Goal: Find contact information: Obtain details needed to contact an individual or organization

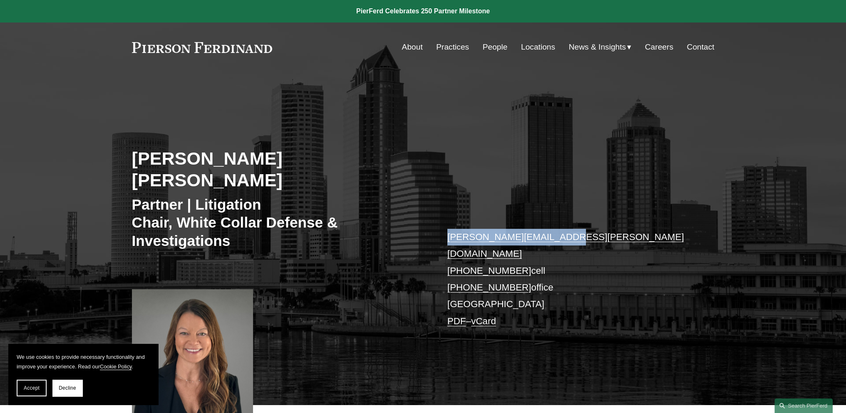
drag, startPoint x: 556, startPoint y: 221, endPoint x: 426, endPoint y: 223, distance: 129.9
click at [426, 223] on div "Nicole Hughes Waid Partner | Litigation Chair, White Collar Defense & Investiga…" at bounding box center [423, 250] width 846 height 307
copy div "nicole.waid@pierferd.com"
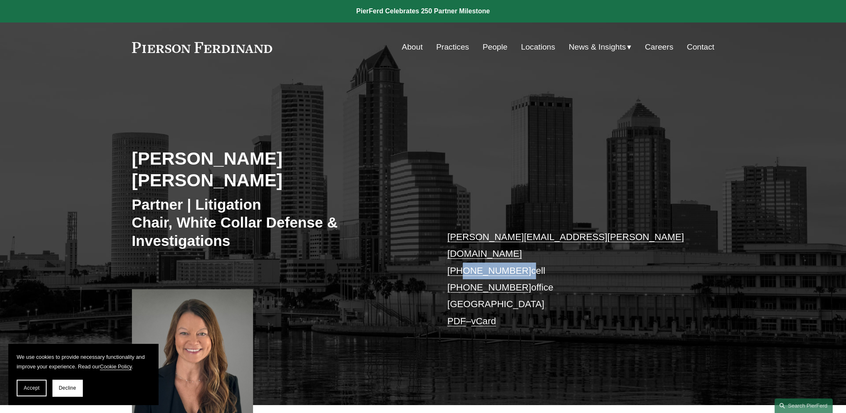
drag, startPoint x: 519, startPoint y: 233, endPoint x: 463, endPoint y: 238, distance: 56.8
click at [463, 238] on p "nicole.waid@pierferd.com +1.202.906.9572 cell +1.239.673.2689 office Tampa PDF …" at bounding box center [569, 279] width 243 height 101
copy p "202.906.9572"
drag, startPoint x: 585, startPoint y: 241, endPoint x: 580, endPoint y: 241, distance: 5.0
click at [584, 242] on p "nicole.waid@pierferd.com +1.202.906.9572 cell +1.239.673.2689 office Tampa PDF …" at bounding box center [569, 279] width 243 height 101
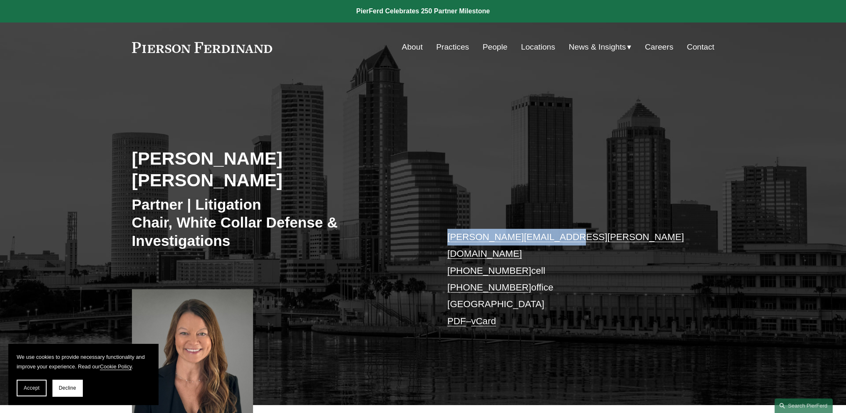
drag, startPoint x: 569, startPoint y: 223, endPoint x: 411, endPoint y: 214, distance: 158.0
click at [411, 214] on div "Nicole Hughes Waid Partner | Litigation Chair, White Collar Defense & Investiga…" at bounding box center [423, 250] width 846 height 307
copy div "nicole.waid@pierferd.com"
drag, startPoint x: 608, startPoint y: 274, endPoint x: 500, endPoint y: 231, distance: 115.9
click at [608, 274] on p "nicole.waid@pierferd.com +1.202.906.9572 cell +1.239.673.2689 office Tampa PDF …" at bounding box center [569, 279] width 243 height 101
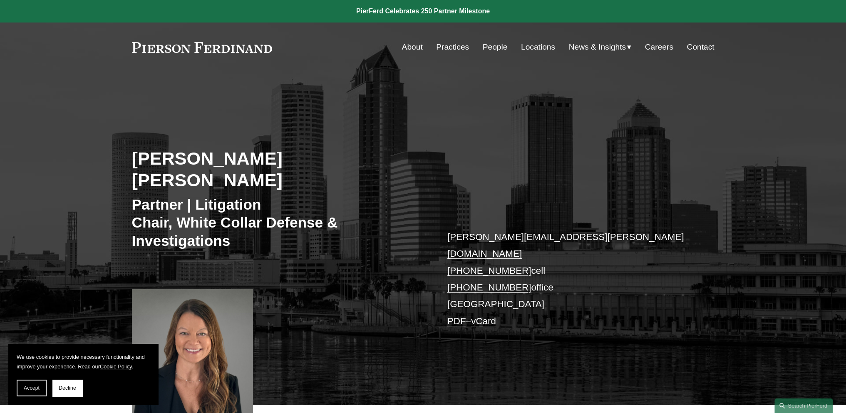
drag, startPoint x: 518, startPoint y: 234, endPoint x: 460, endPoint y: 237, distance: 58.0
click at [460, 237] on p "nicole.waid@pierferd.com +1.202.906.9572 cell +1.239.673.2689 office Tampa PDF …" at bounding box center [569, 279] width 243 height 101
copy link "202.906.9572"
click at [478, 316] on link "vCard" at bounding box center [483, 321] width 25 height 10
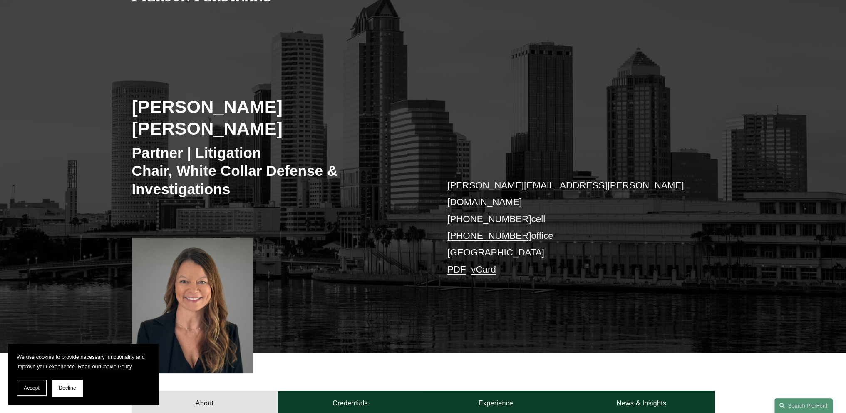
scroll to position [208, 0]
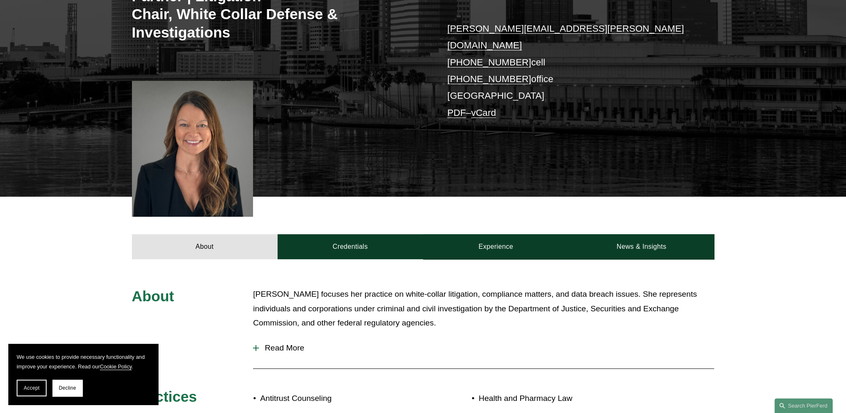
click at [15, 391] on section "We use cookies to provide necessary functionality and improve your experience. …" at bounding box center [83, 373] width 150 height 61
drag, startPoint x: 49, startPoint y: 390, endPoint x: 39, endPoint y: 388, distance: 9.8
click at [40, 388] on div "Accept Decline" at bounding box center [83, 387] width 133 height 17
click at [35, 386] on span "Accept" at bounding box center [32, 388] width 16 height 6
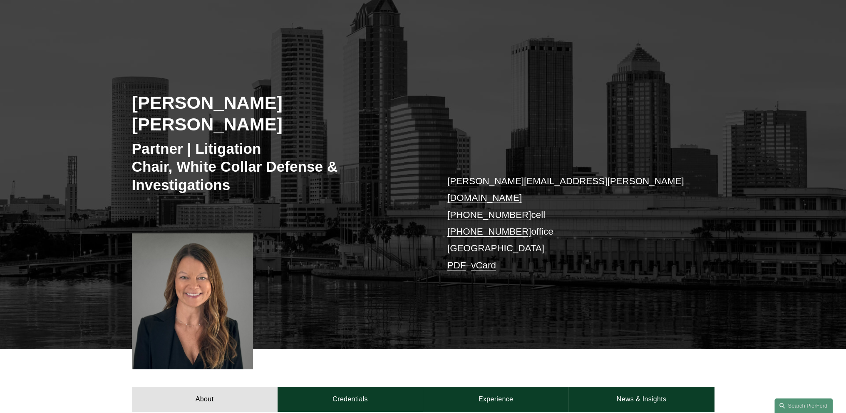
scroll to position [0, 0]
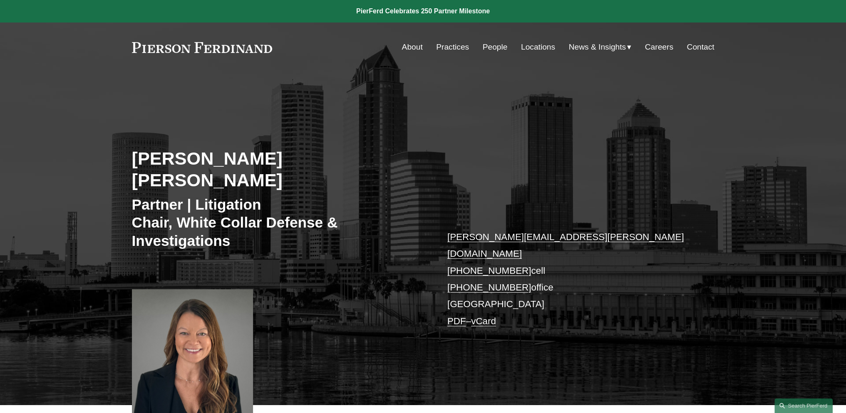
click at [699, 42] on link "Contact" at bounding box center [700, 47] width 27 height 16
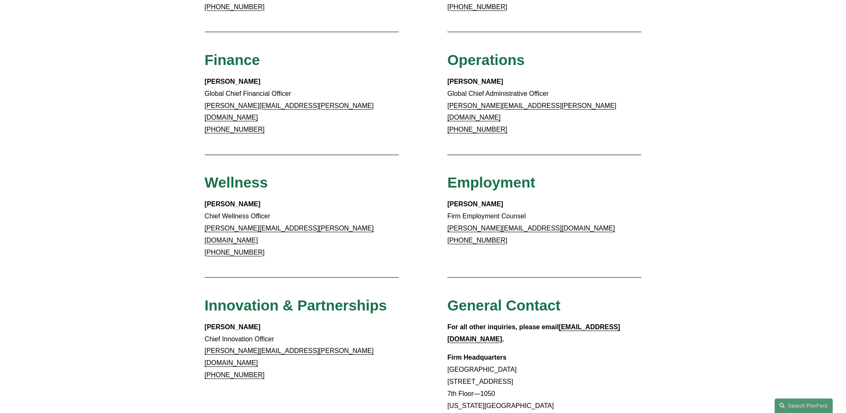
scroll to position [755, 0]
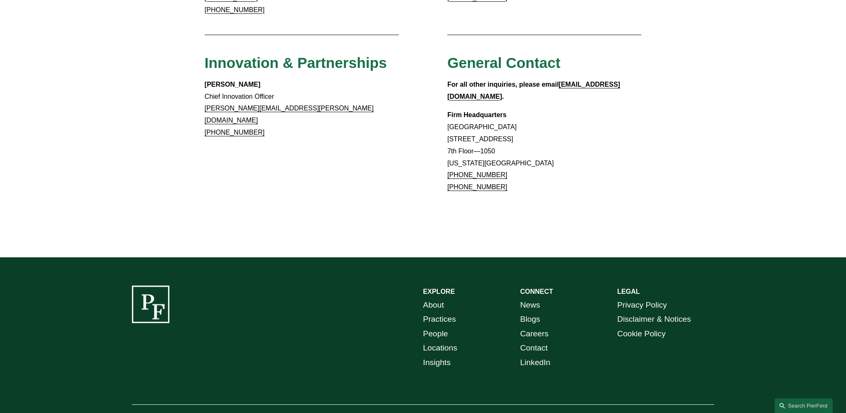
click at [449, 341] on link "Locations" at bounding box center [440, 348] width 34 height 15
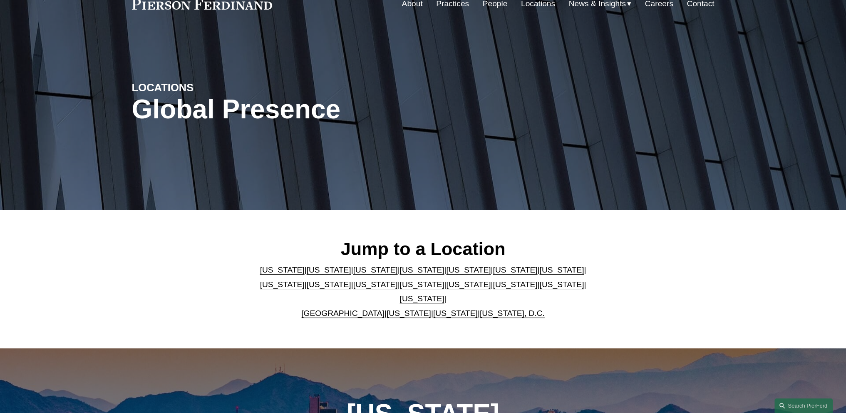
scroll to position [42, 0]
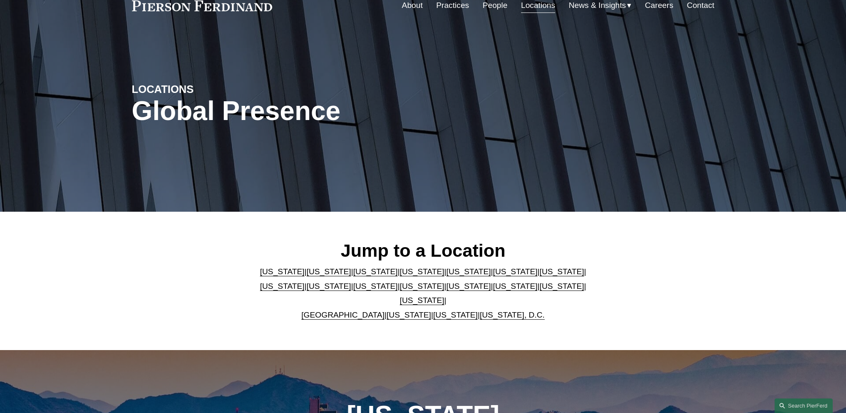
click at [446, 276] on link "[US_STATE]" at bounding box center [468, 271] width 45 height 9
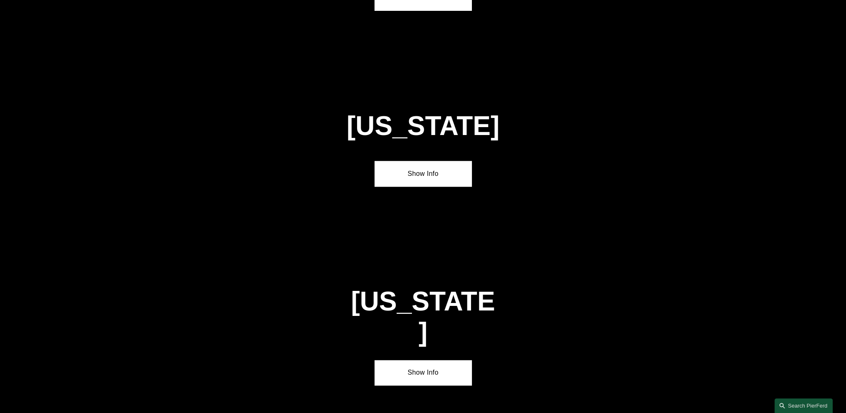
scroll to position [1091, 0]
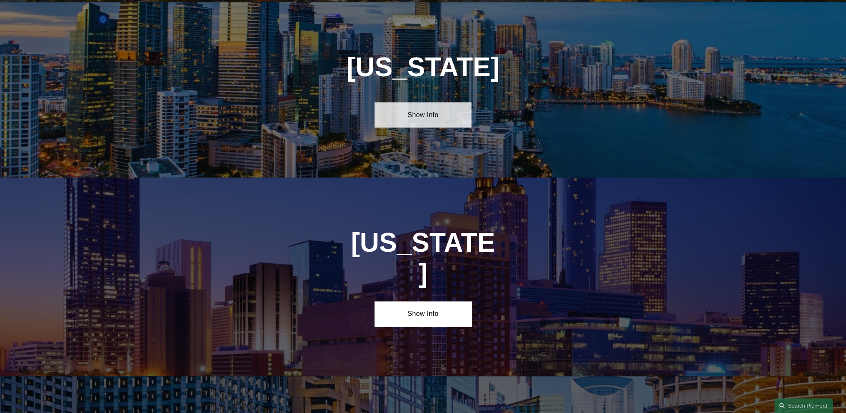
click at [450, 114] on link "Show Info" at bounding box center [423, 114] width 97 height 25
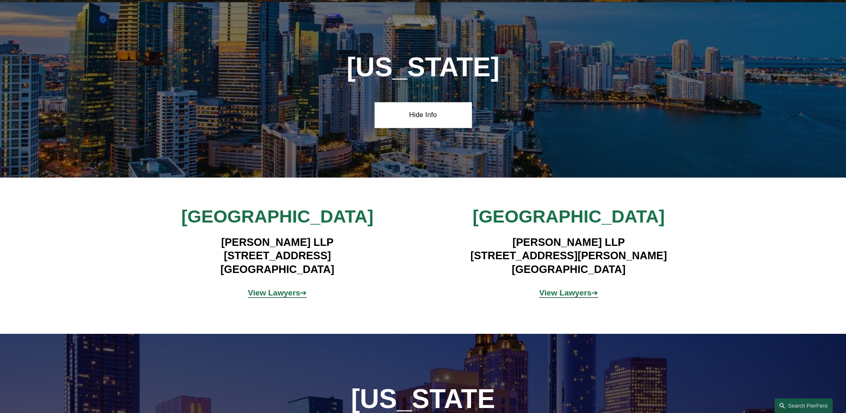
drag, startPoint x: 648, startPoint y: 253, endPoint x: 626, endPoint y: 251, distance: 21.7
click at [626, 251] on h4 "[PERSON_NAME] LLP [STREET_ADDRESS][PERSON_NAME]" at bounding box center [569, 255] width 243 height 40
drag, startPoint x: 633, startPoint y: 251, endPoint x: 606, endPoint y: 251, distance: 27.1
click at [606, 251] on h4 "[PERSON_NAME] LLP [STREET_ADDRESS][PERSON_NAME]" at bounding box center [569, 255] width 243 height 40
copy h4 "Suite 600"
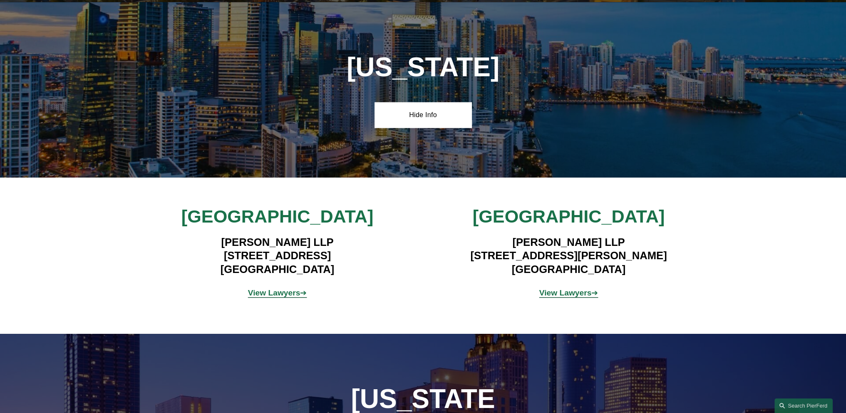
click at [564, 243] on h4 "[PERSON_NAME] LLP [STREET_ADDRESS][PERSON_NAME]" at bounding box center [569, 255] width 243 height 40
click at [618, 254] on h4 "[PERSON_NAME] LLP [STREET_ADDRESS][PERSON_NAME]" at bounding box center [569, 255] width 243 height 40
drag, startPoint x: 668, startPoint y: 256, endPoint x: 608, endPoint y: 254, distance: 60.0
click at [608, 254] on h4 "[PERSON_NAME] LLP [STREET_ADDRESS][PERSON_NAME]" at bounding box center [569, 255] width 243 height 40
copy h4 "Suite 600"
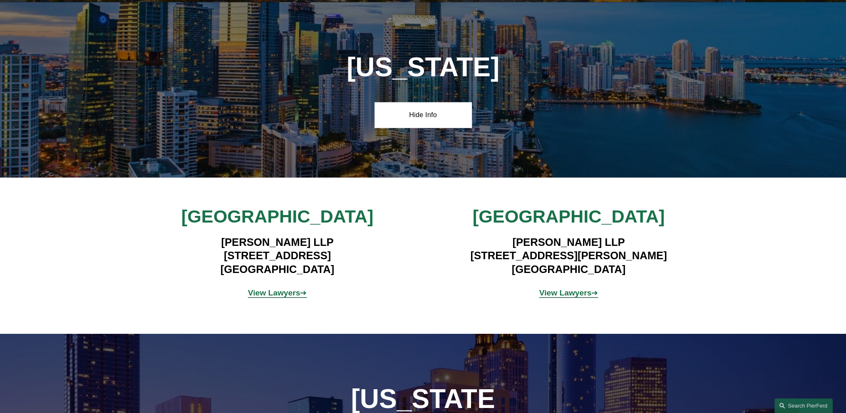
click at [540, 249] on h4 "[PERSON_NAME] LLP [STREET_ADDRESS][PERSON_NAME]" at bounding box center [569, 255] width 243 height 40
drag, startPoint x: 485, startPoint y: 252, endPoint x: 600, endPoint y: 255, distance: 115.0
click at [600, 255] on h4 "[PERSON_NAME] LLP [STREET_ADDRESS][PERSON_NAME]" at bounding box center [569, 255] width 243 height 40
copy h4 "[STREET_ADDRESS][PERSON_NAME]"
